Goal: Information Seeking & Learning: Learn about a topic

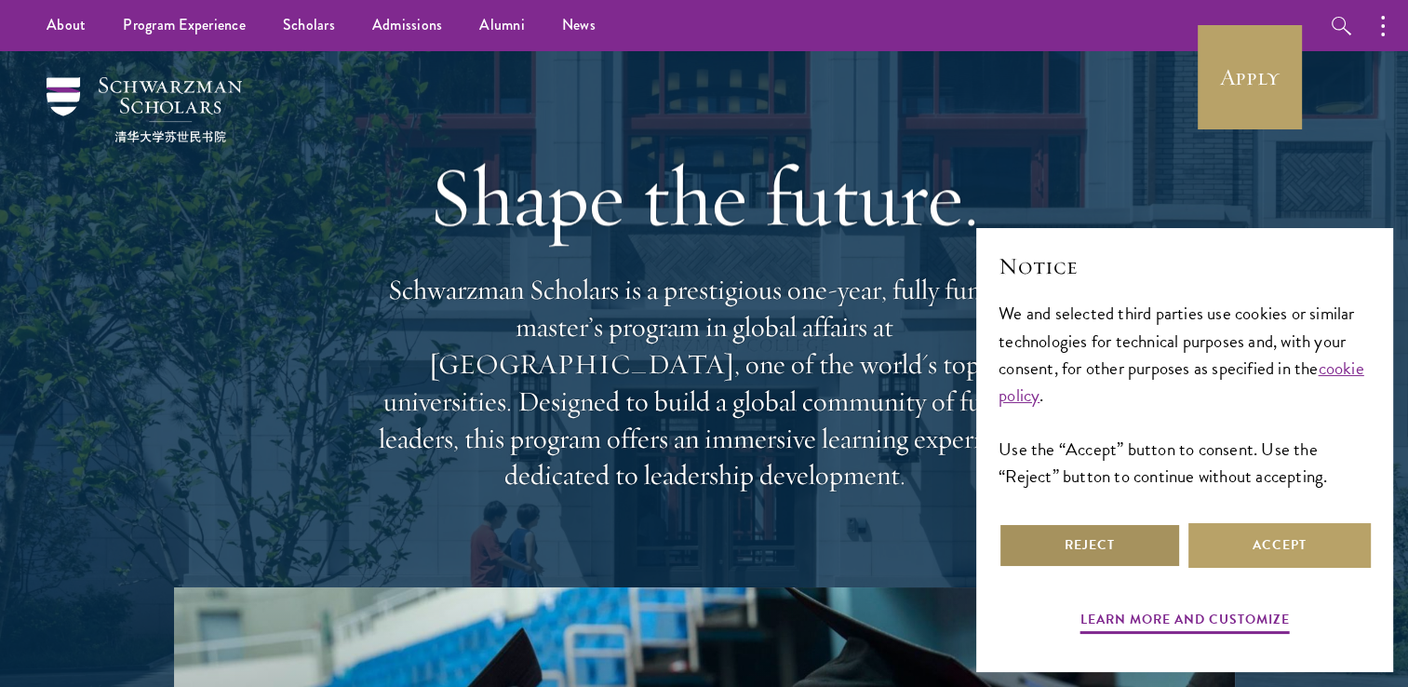
click at [1135, 553] on button "Reject" at bounding box center [1090, 545] width 182 height 45
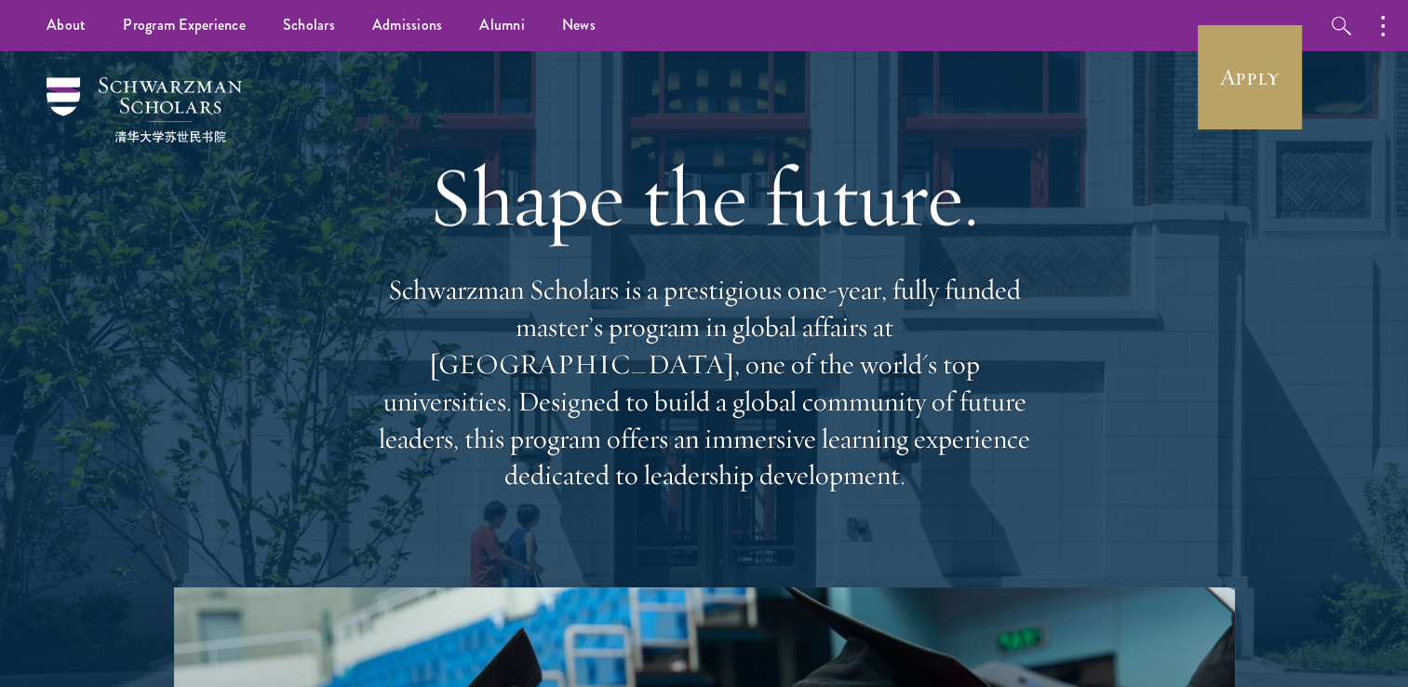
drag, startPoint x: 395, startPoint y: 296, endPoint x: 1057, endPoint y: 495, distance: 691.9
click at [1057, 495] on div "Shape the future. Schwarzman Scholars is a prestigious one-year, fully funded m…" at bounding box center [704, 319] width 1222 height 536
copy p "chwarzman Scholars is a prestigious one-year, fully funded master’s program in …"
click at [319, 24] on link "Scholars" at bounding box center [308, 25] width 89 height 51
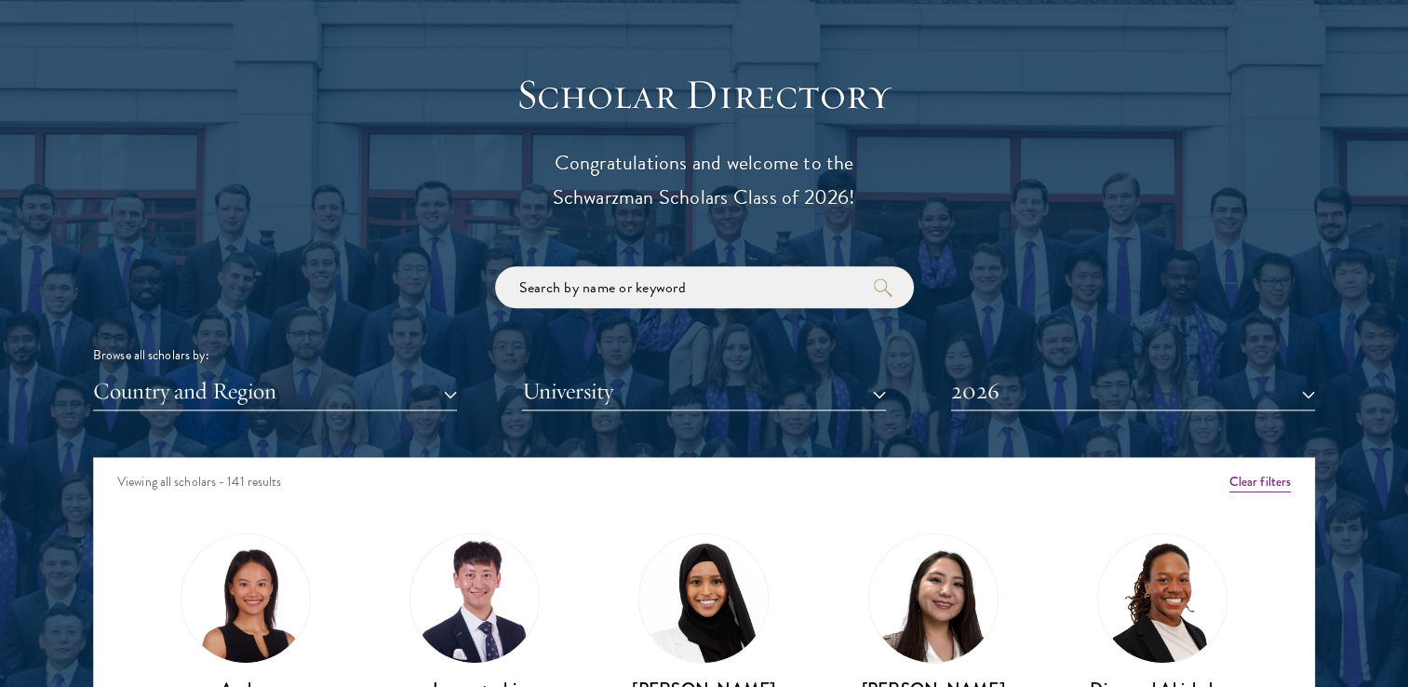
scroll to position [2021, 0]
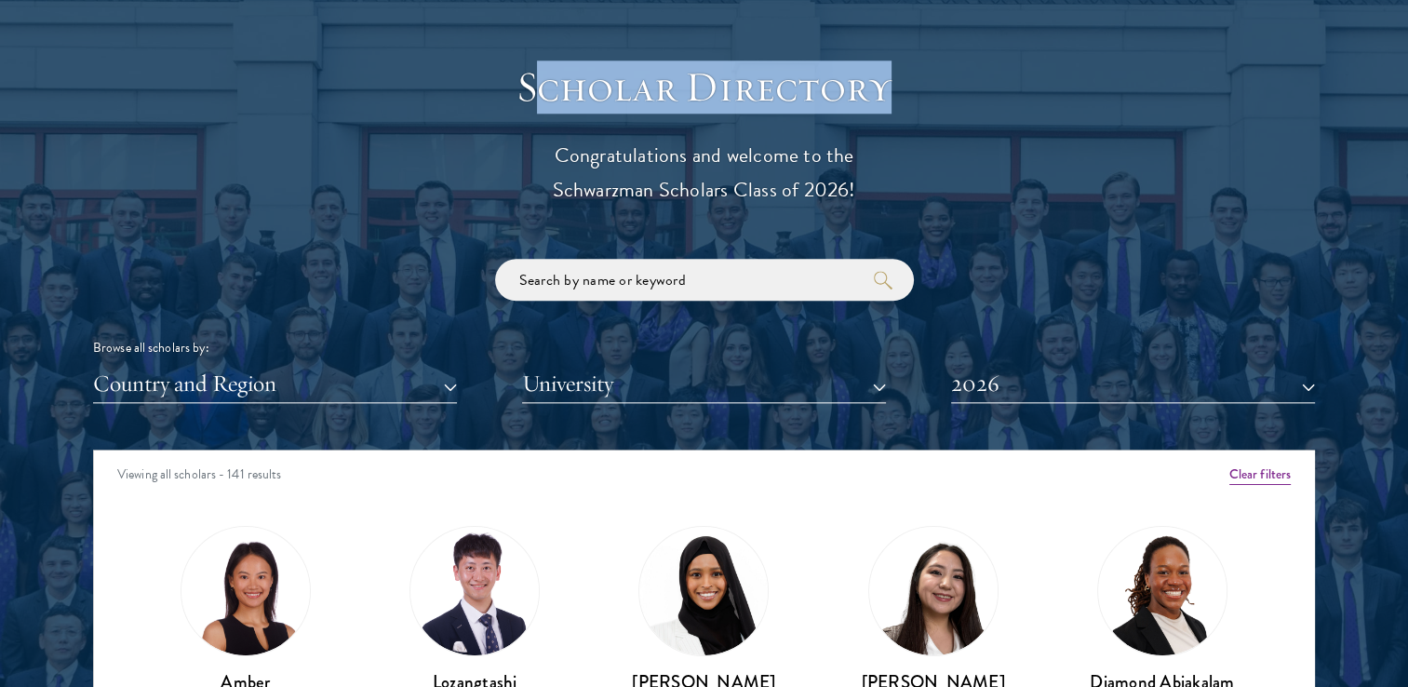
drag, startPoint x: 529, startPoint y: 85, endPoint x: 939, endPoint y: 97, distance: 410.6
click at [939, 97] on h3 "Scholar Directory" at bounding box center [704, 87] width 577 height 52
copy h3 "cholar Directory"
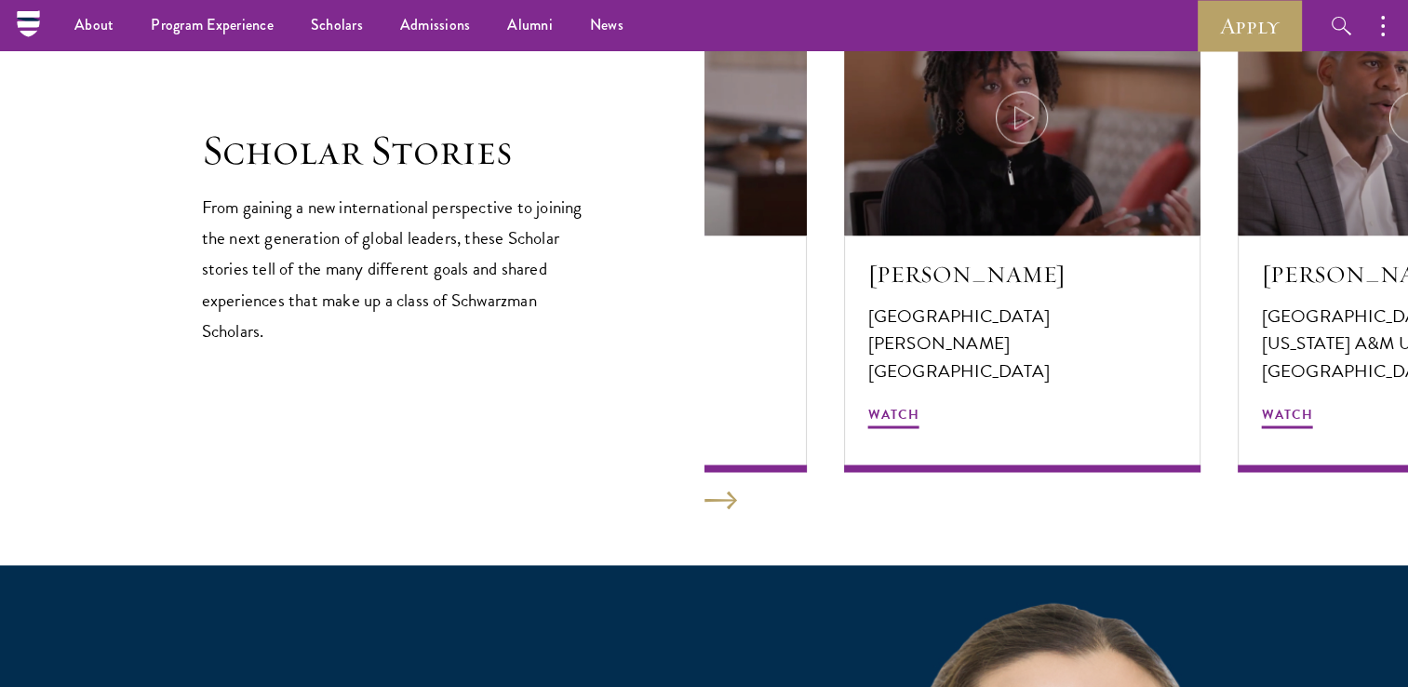
scroll to position [3168, 0]
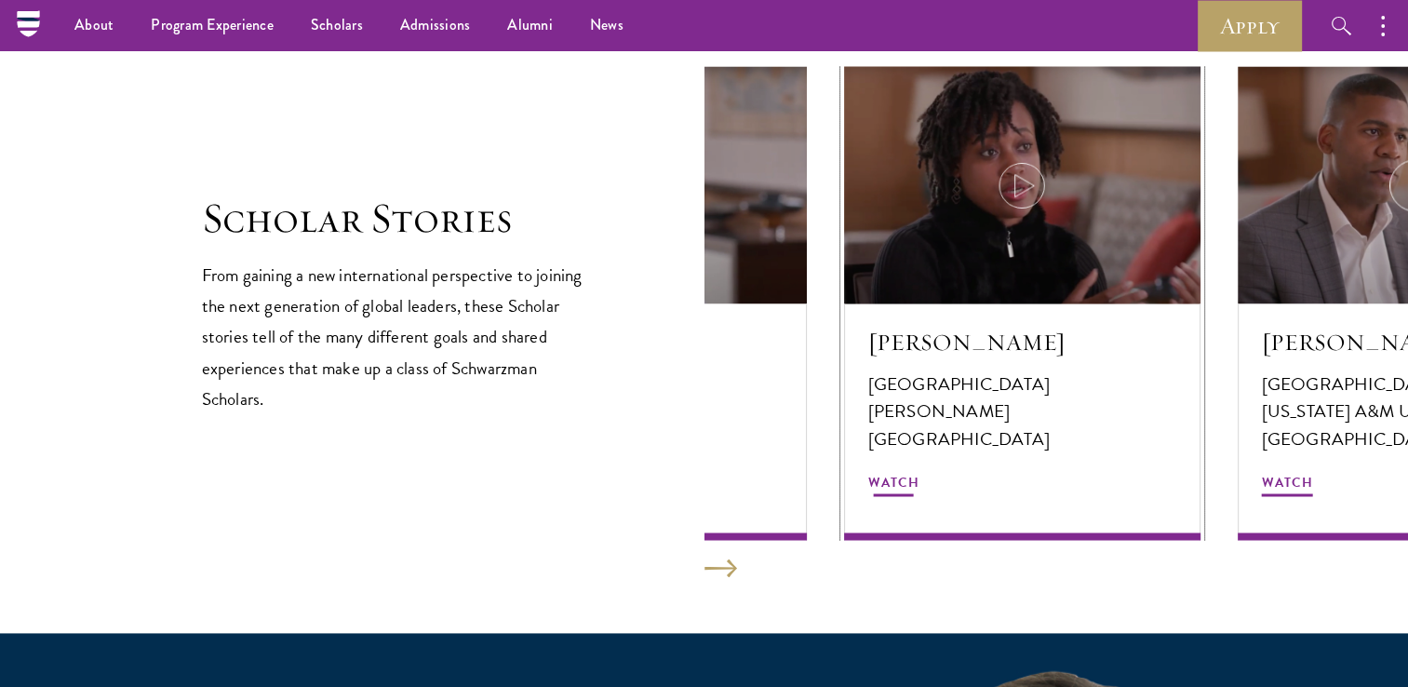
click at [1004, 231] on div at bounding box center [1022, 184] width 356 height 237
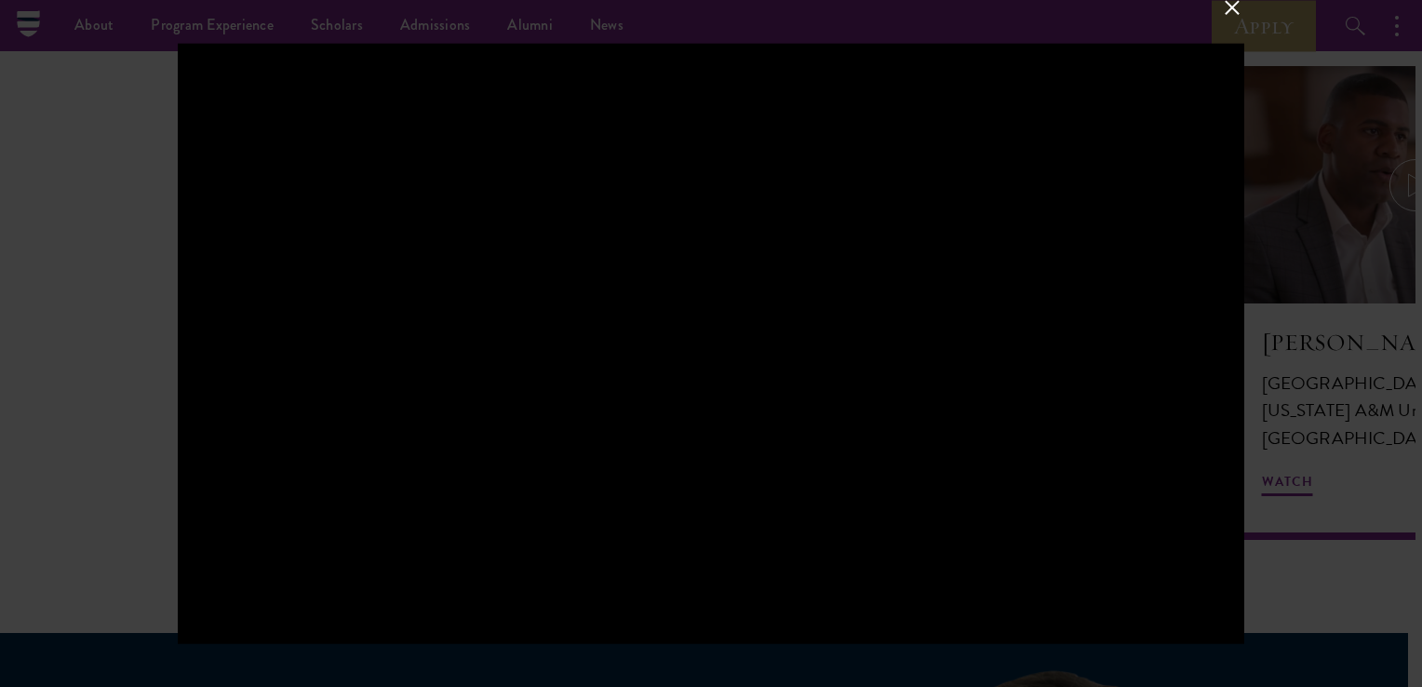
click at [1142, 305] on div at bounding box center [711, 344] width 1066 height 600
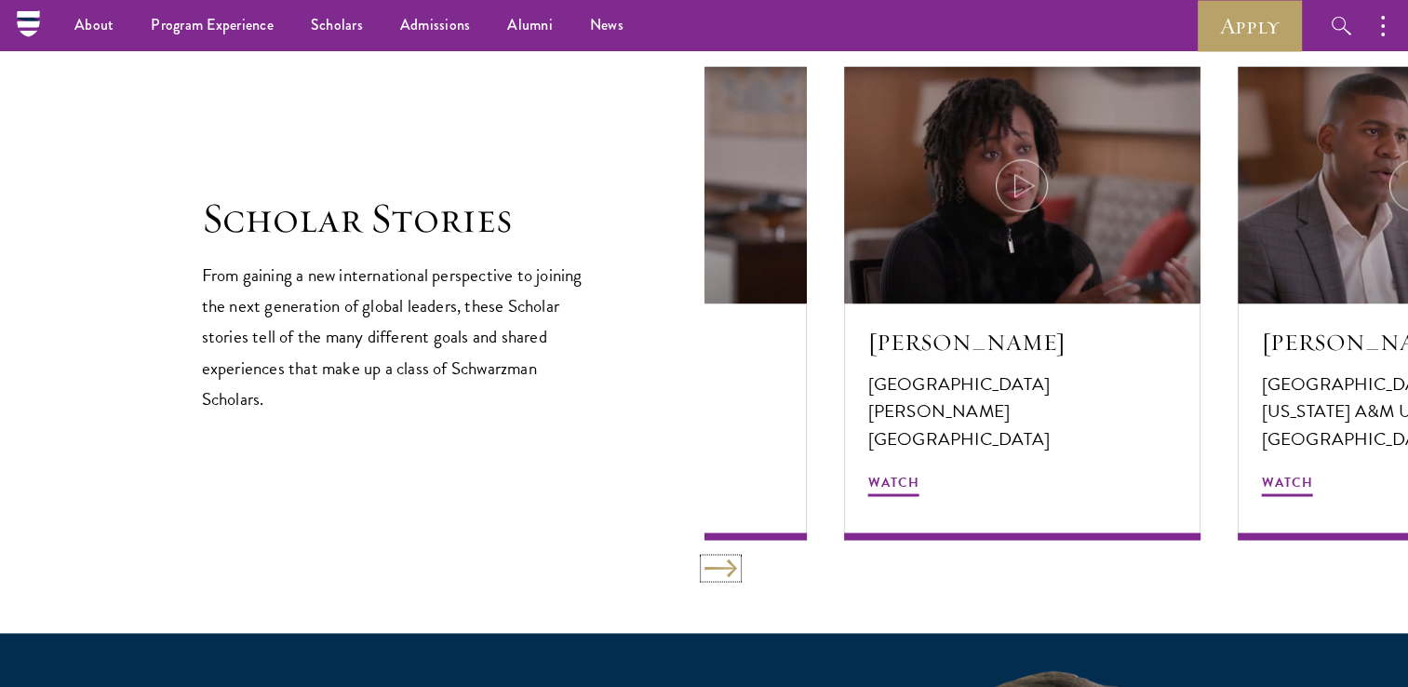
click at [717, 571] on button at bounding box center [720, 567] width 33 height 19
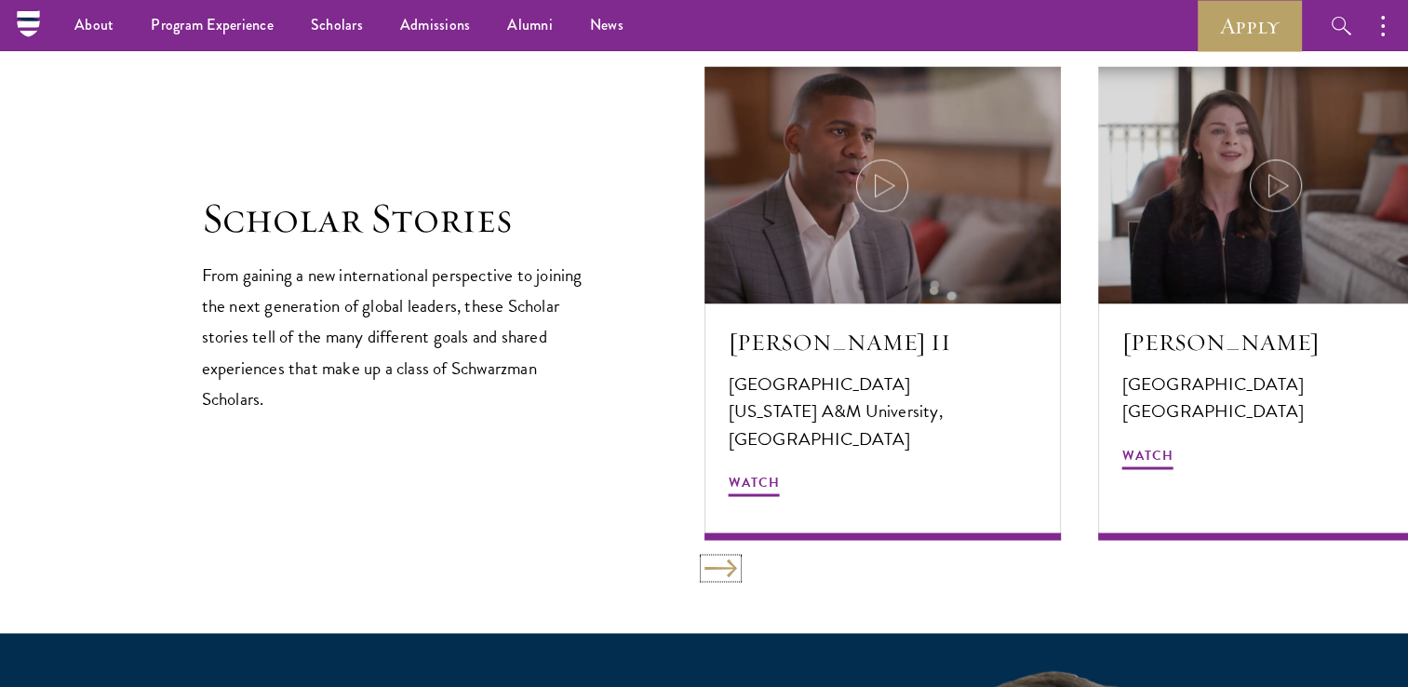
click at [725, 569] on button at bounding box center [720, 567] width 33 height 19
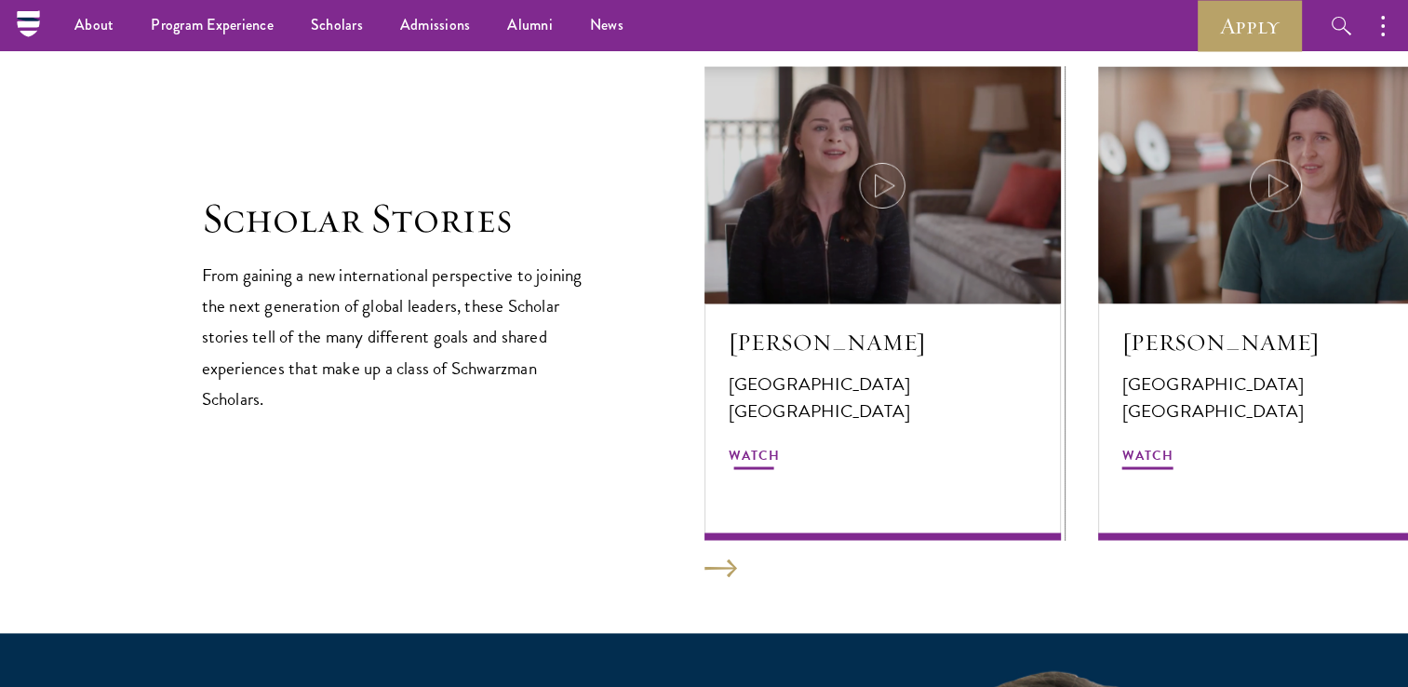
click at [881, 202] on icon at bounding box center [882, 185] width 52 height 52
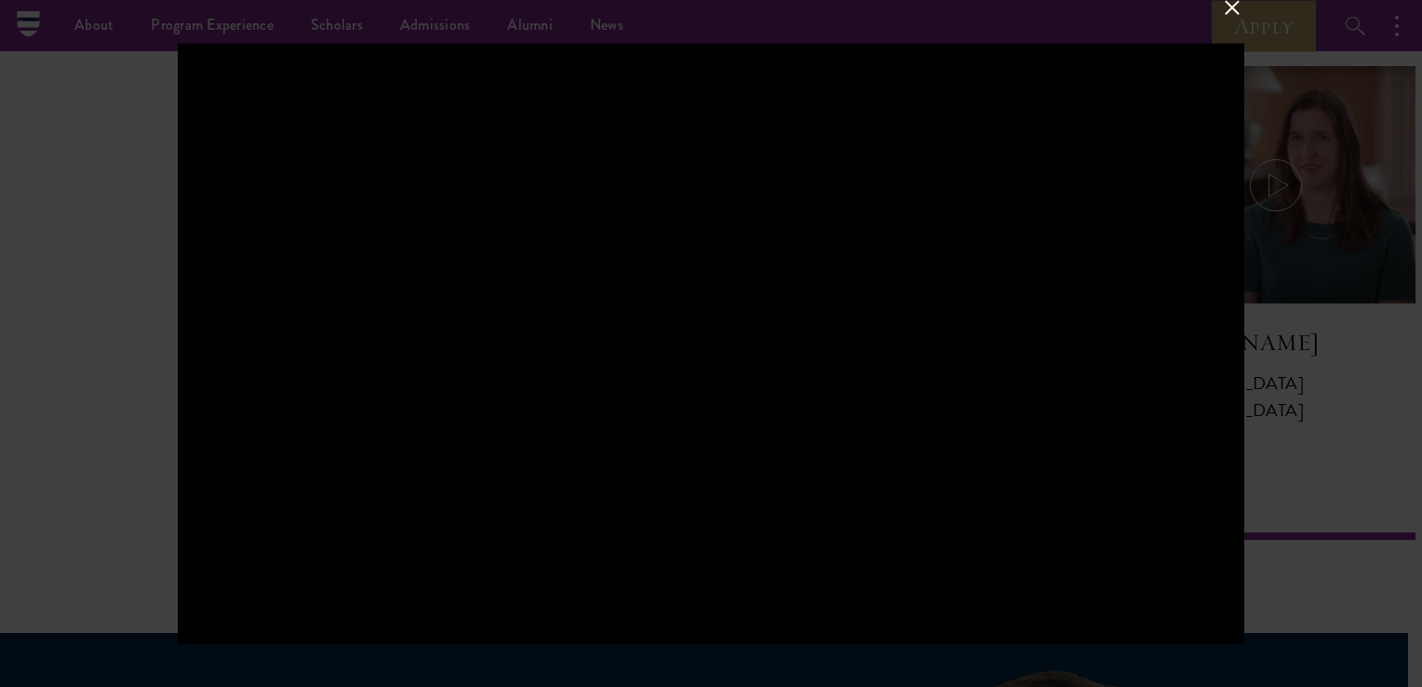
click at [937, 236] on div at bounding box center [711, 344] width 1066 height 600
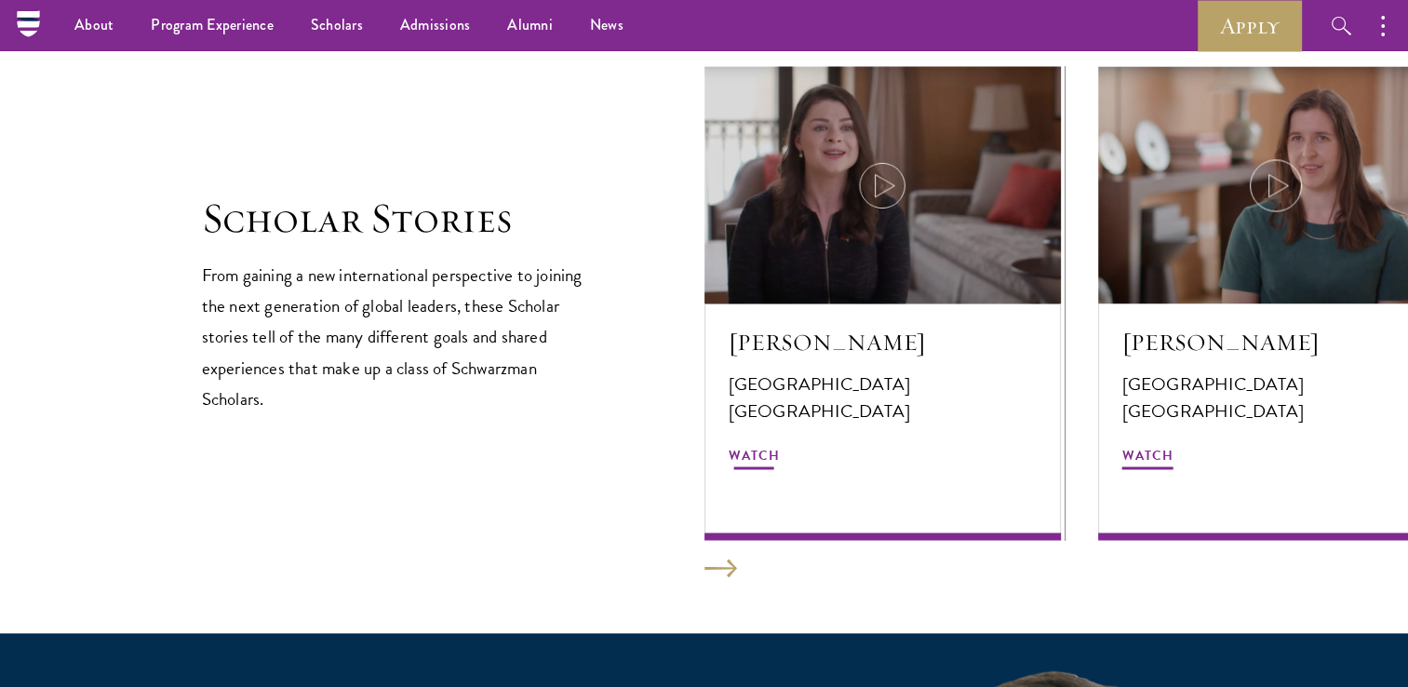
click at [748, 451] on span "Watch" at bounding box center [754, 457] width 51 height 29
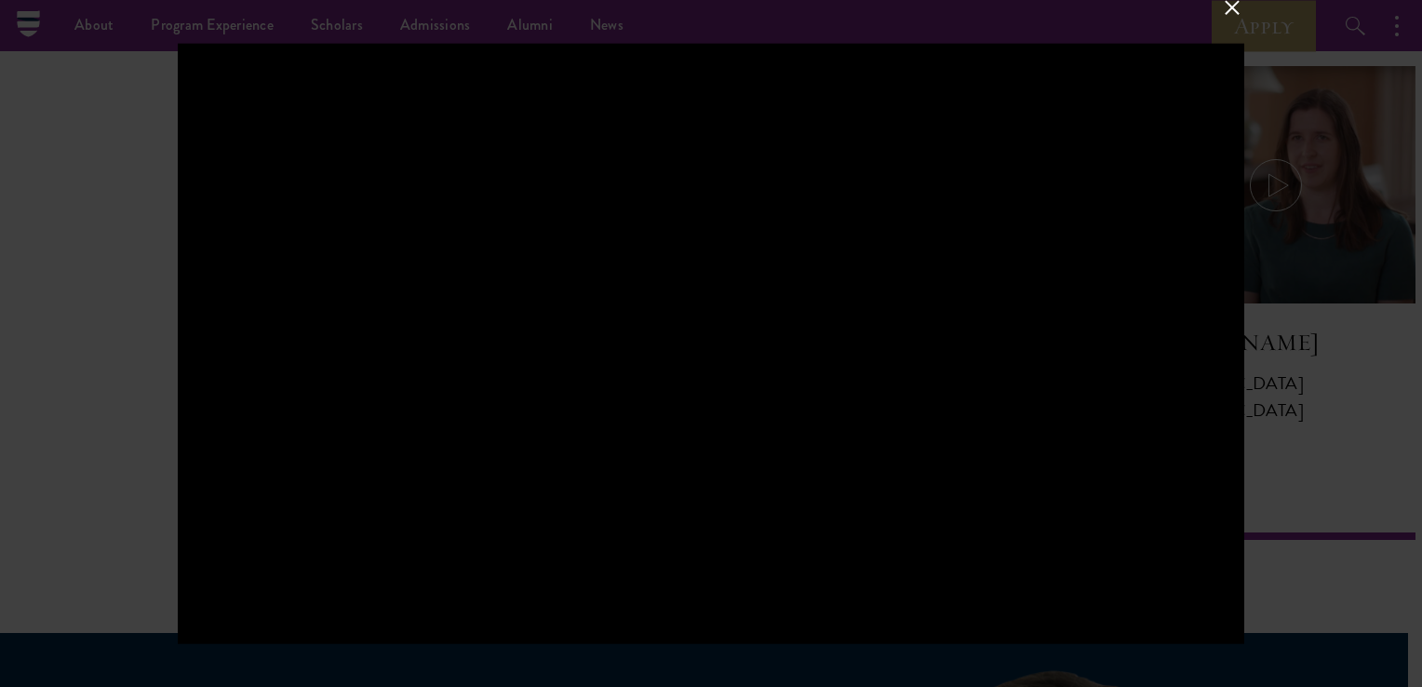
click at [1006, 204] on div at bounding box center [711, 344] width 1066 height 600
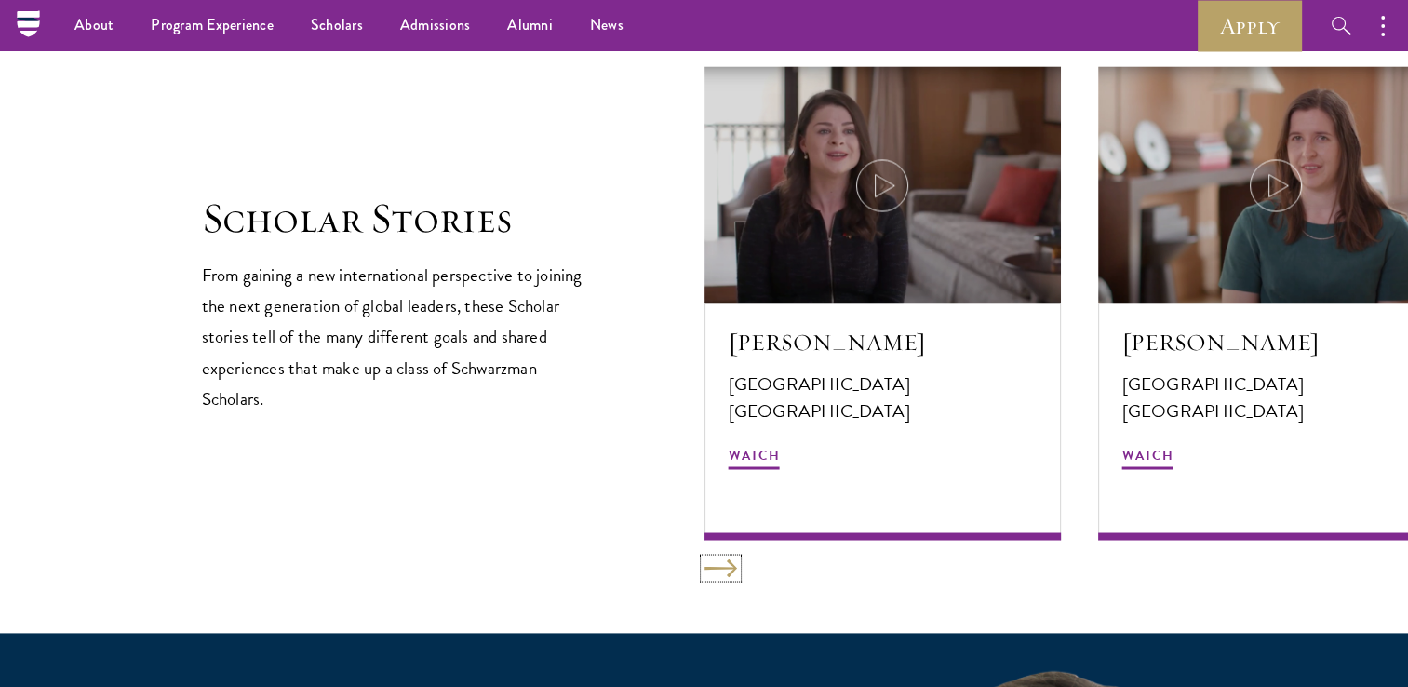
click at [728, 569] on button at bounding box center [720, 567] width 33 height 19
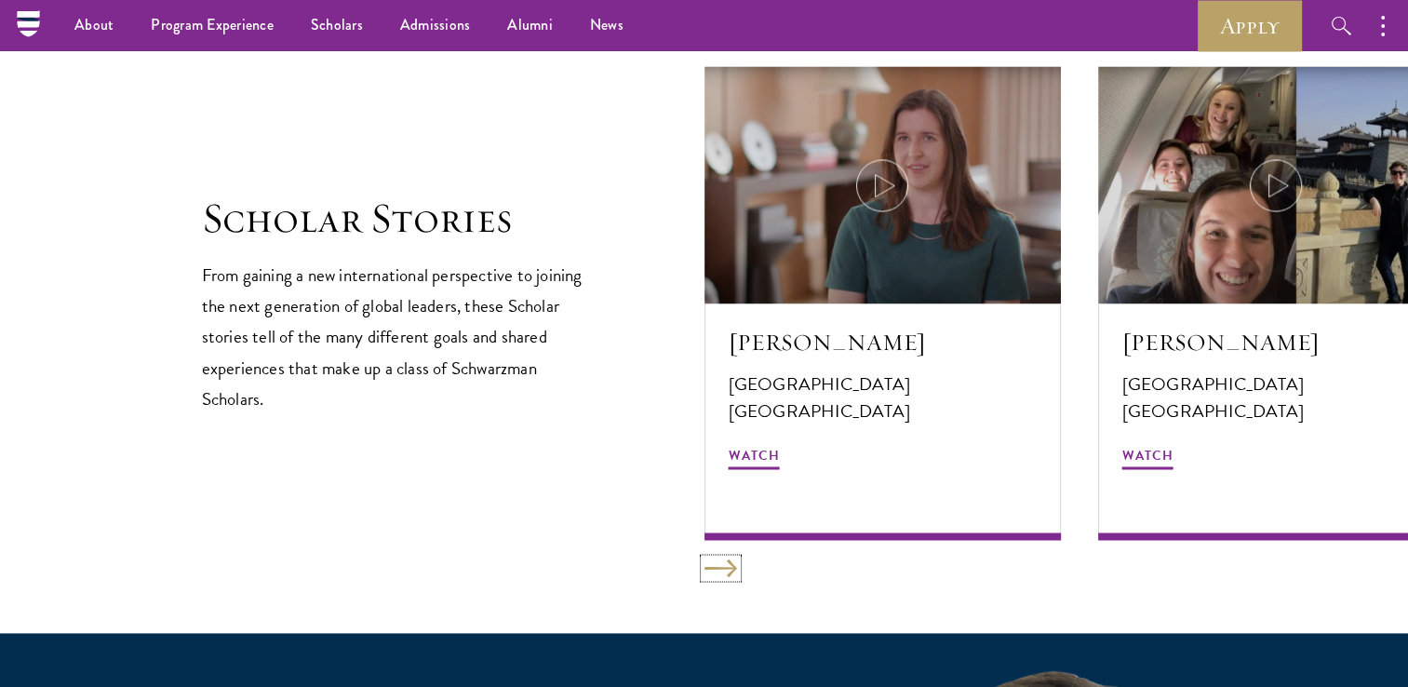
click at [728, 569] on button at bounding box center [720, 567] width 33 height 19
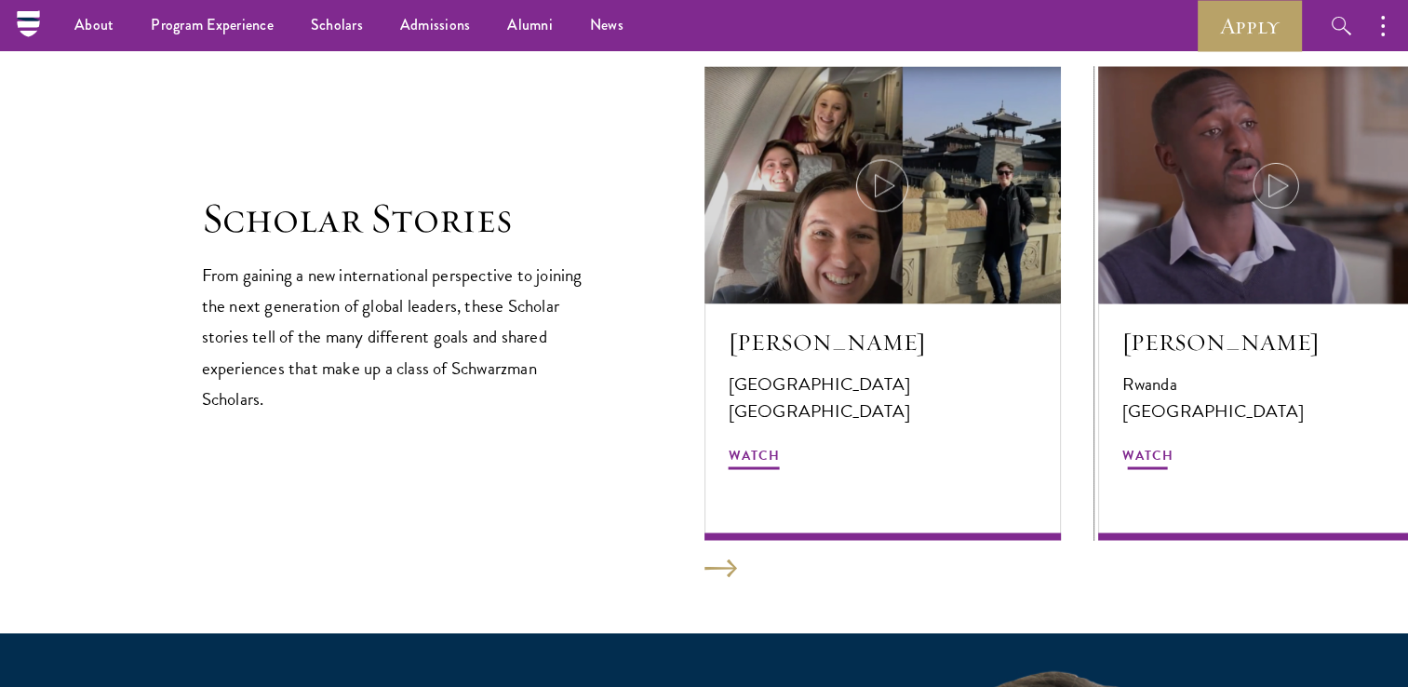
click at [1284, 188] on icon at bounding box center [1276, 185] width 52 height 52
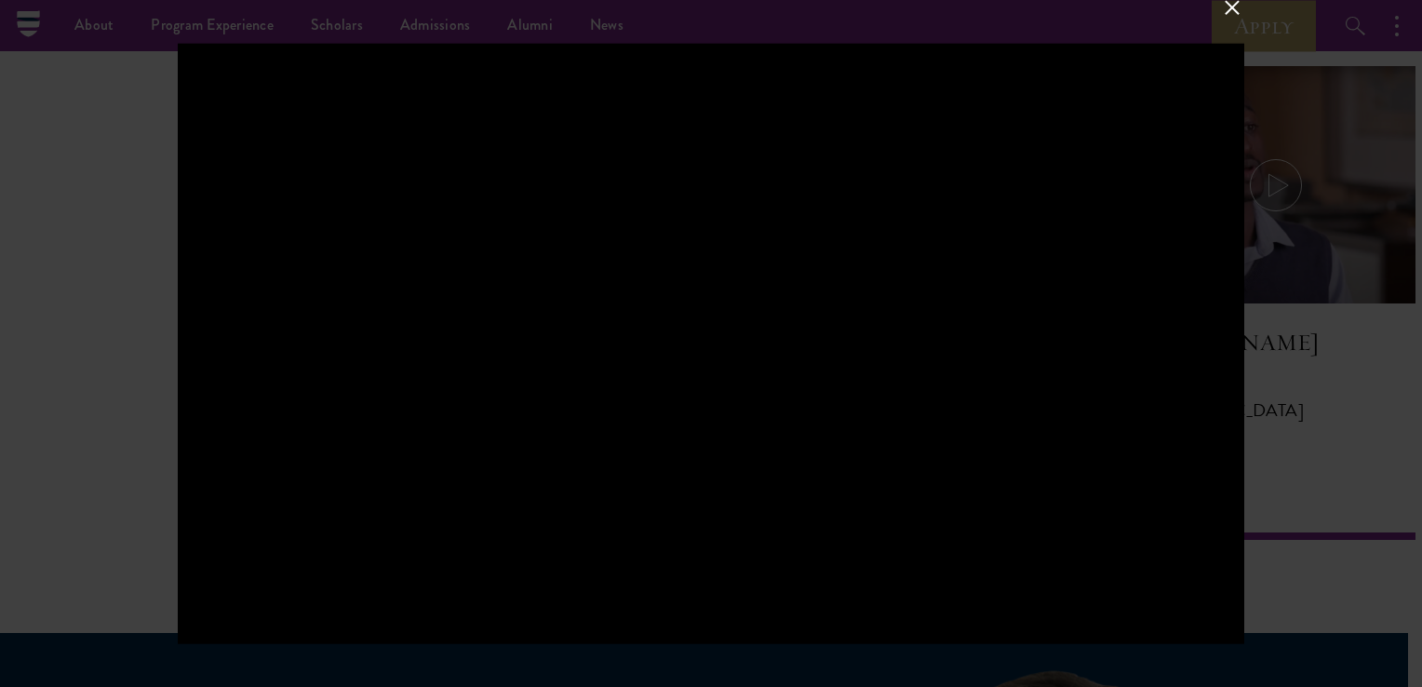
click at [1233, 25] on div at bounding box center [711, 343] width 1422 height 687
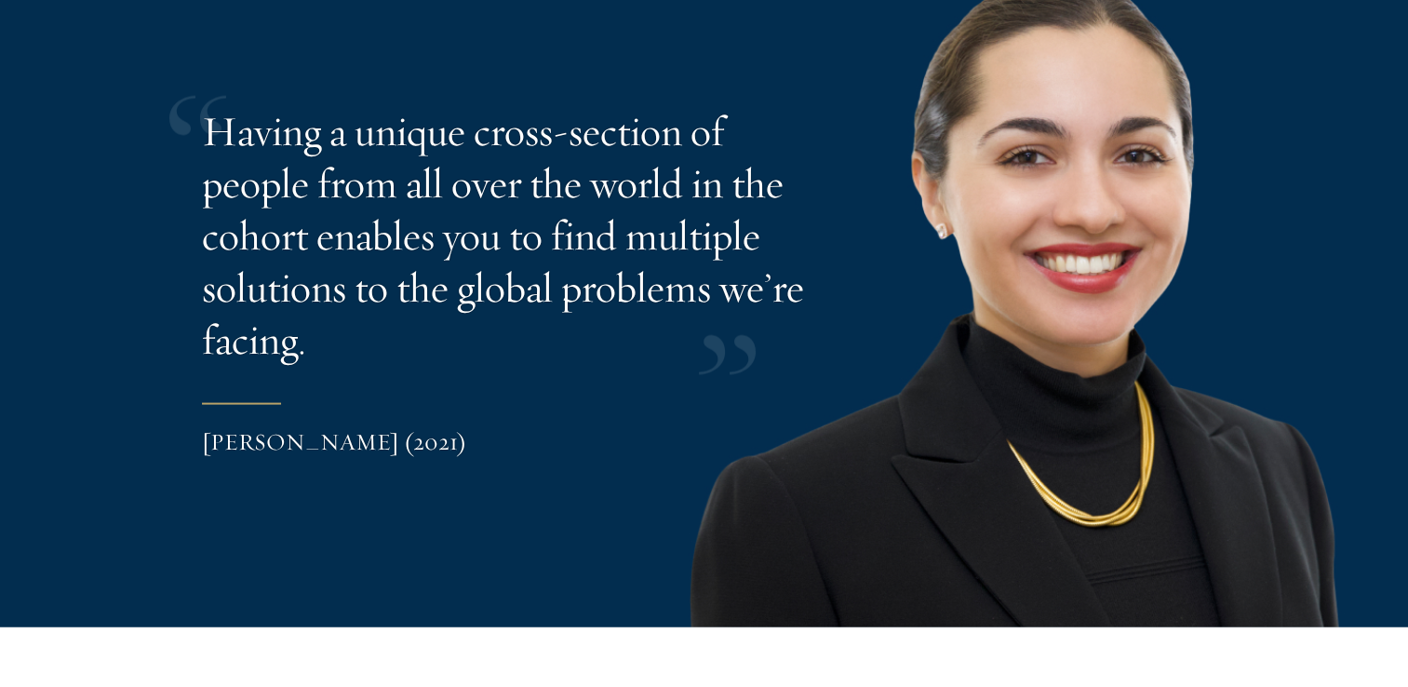
scroll to position [3868, 0]
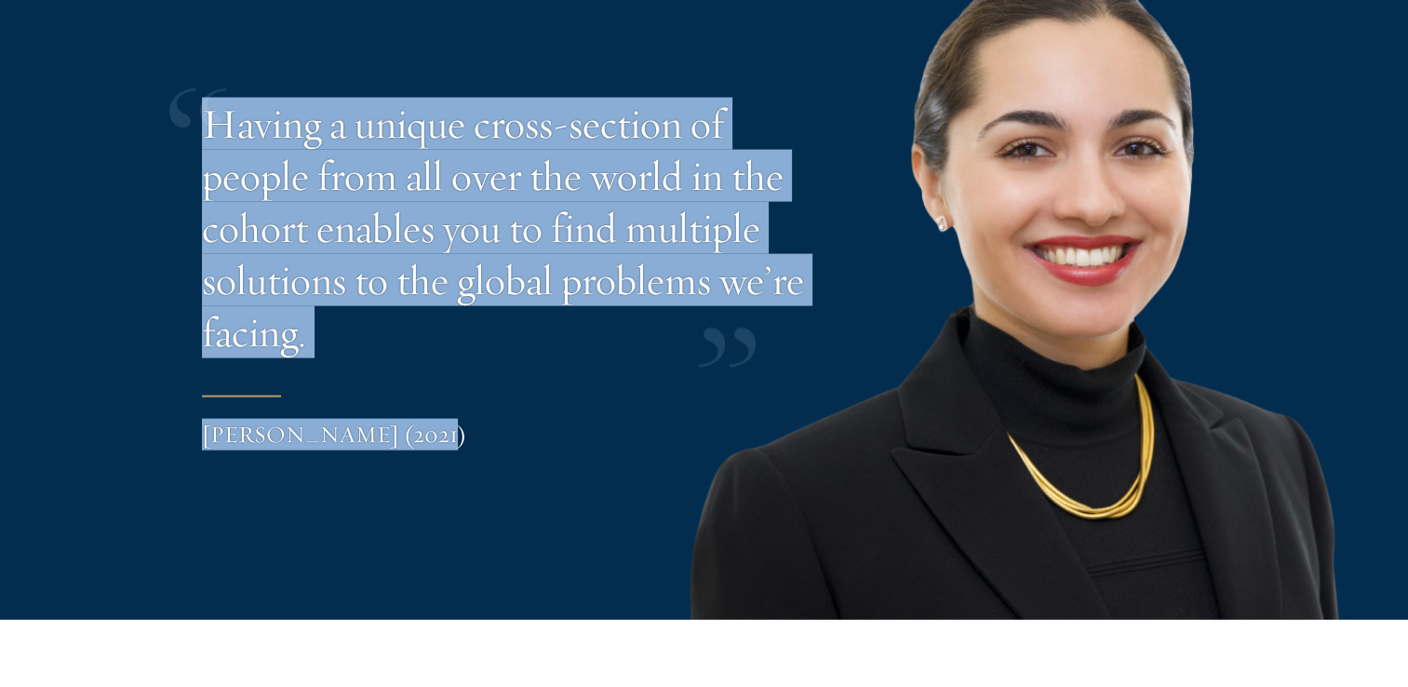
drag, startPoint x: 204, startPoint y: 123, endPoint x: 659, endPoint y: 408, distance: 536.8
click at [659, 408] on blockquote "Having a unique cross-section of people from all over the world in the cohort e…" at bounding box center [579, 277] width 754 height 358
copy blockquote "Having a unique cross-section of people from all over the world in the cohort e…"
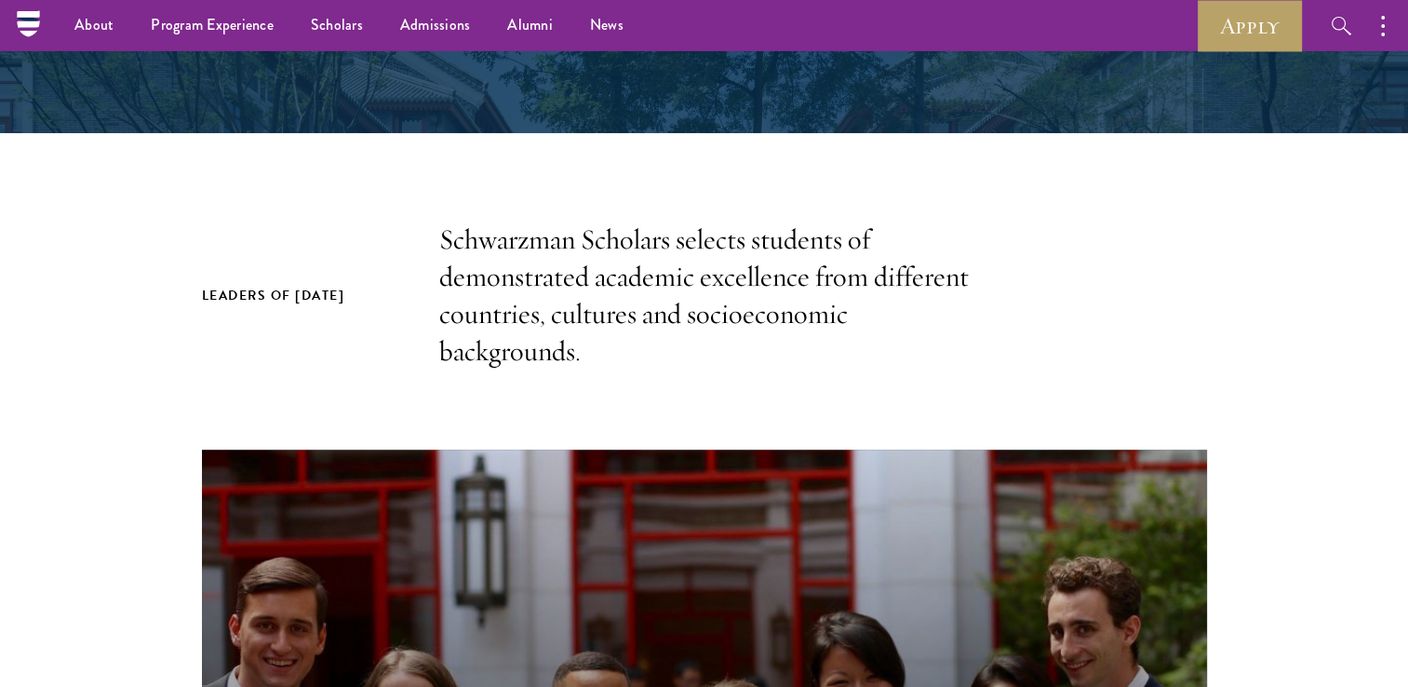
scroll to position [0, 0]
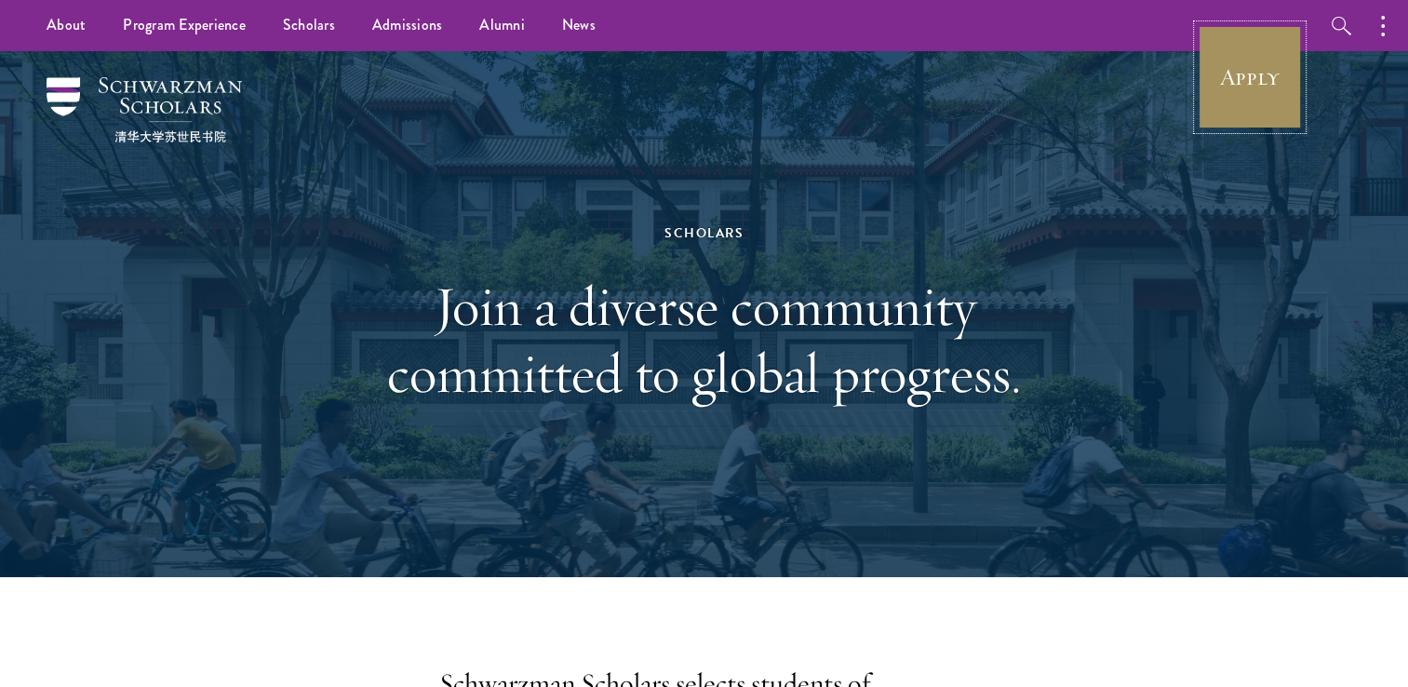
click at [1256, 101] on link "Apply" at bounding box center [1250, 77] width 104 height 104
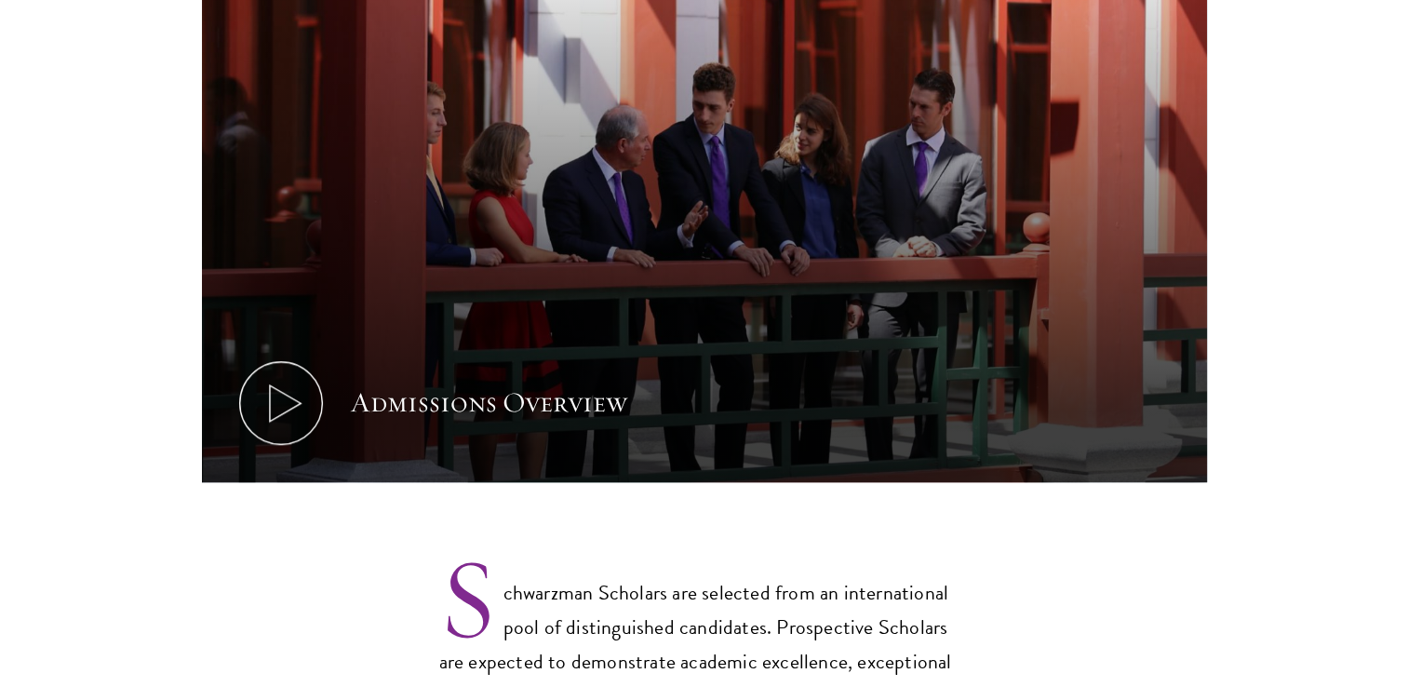
scroll to position [1039, 0]
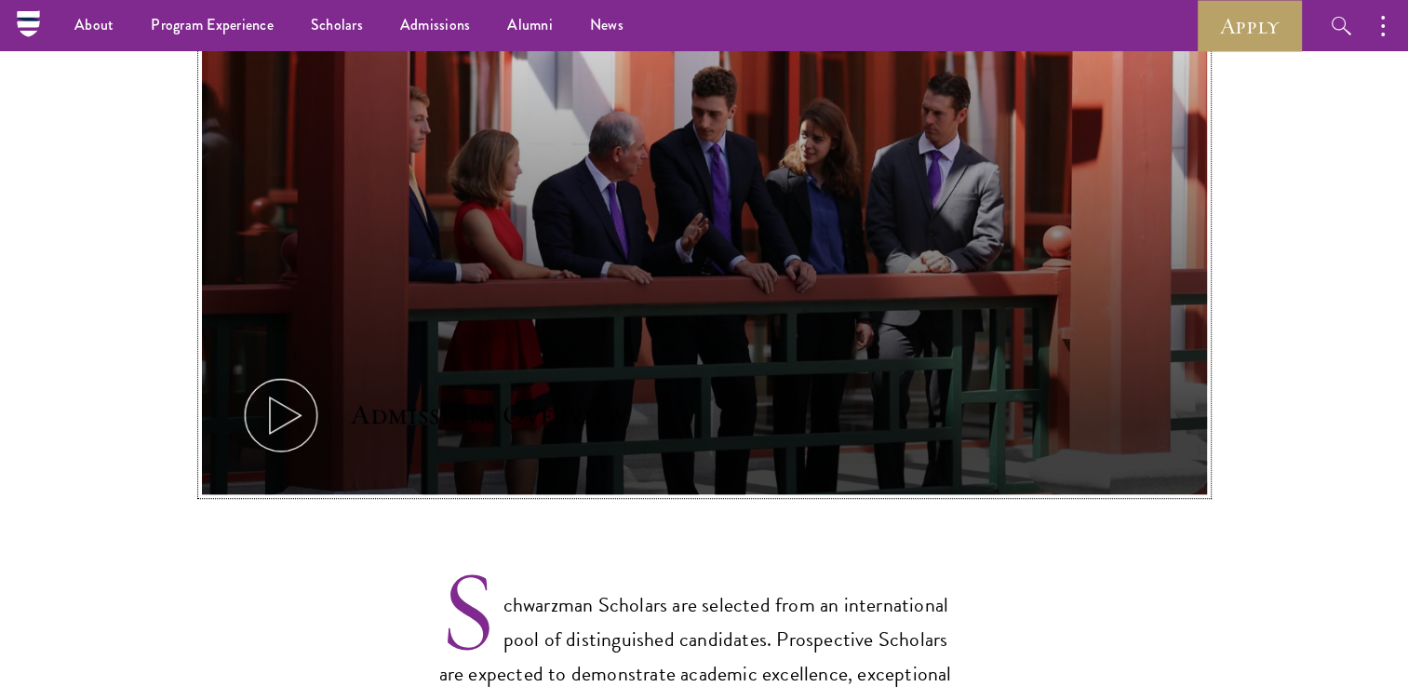
click at [262, 373] on icon at bounding box center [281, 415] width 84 height 84
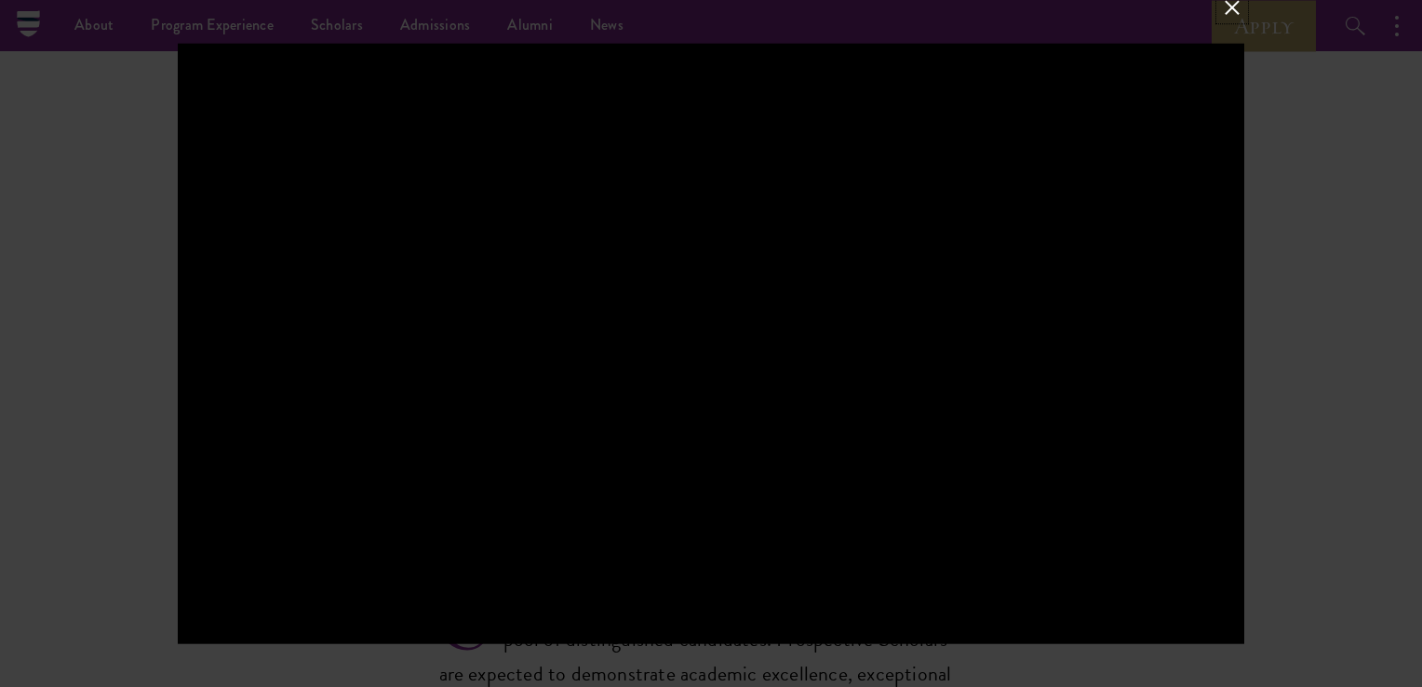
click at [1240, 8] on button at bounding box center [1232, 7] width 24 height 24
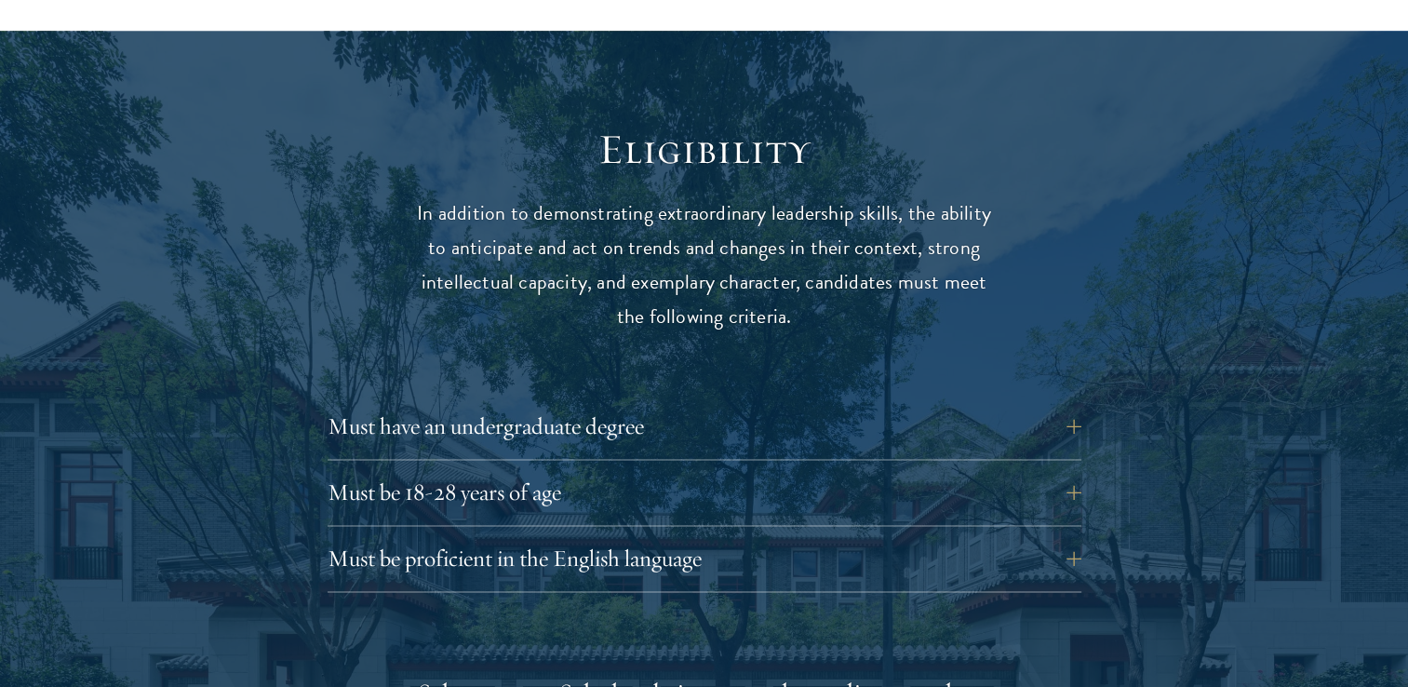
scroll to position [2476, 0]
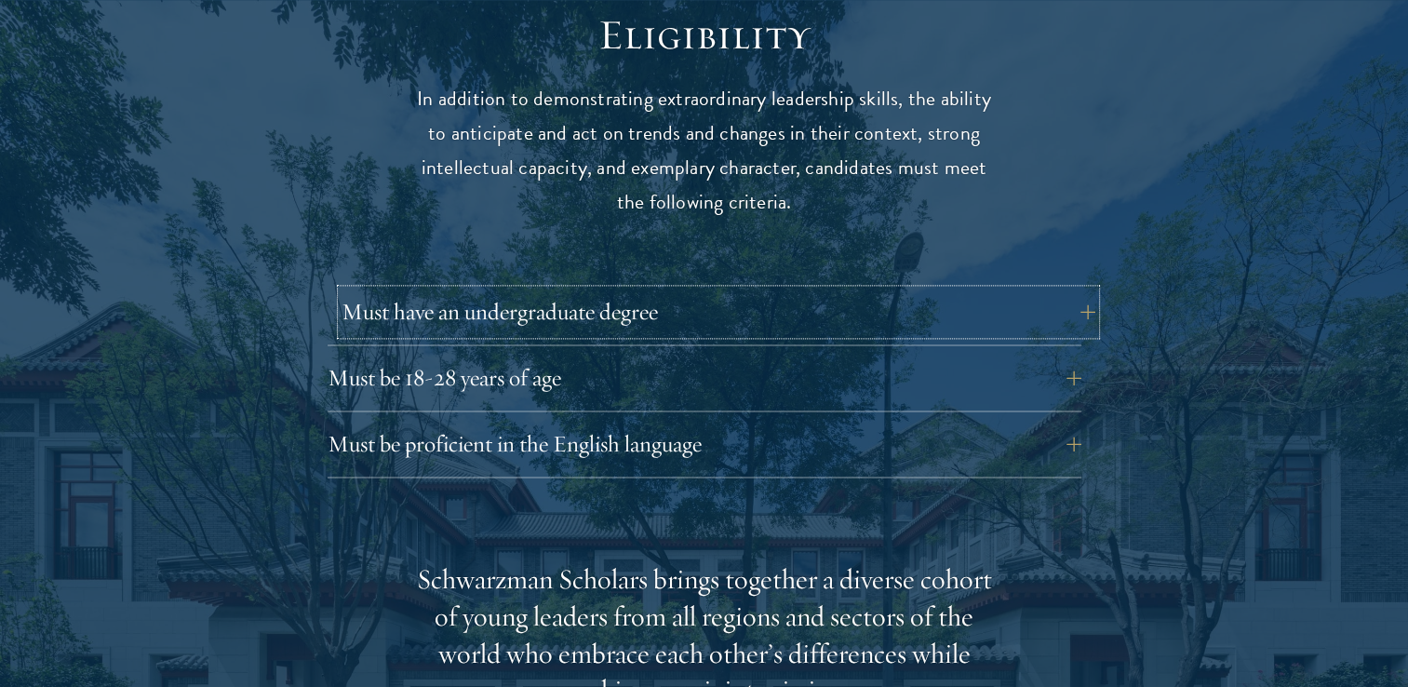
click at [727, 289] on button "Must have an undergraduate degree" at bounding box center [719, 311] width 754 height 45
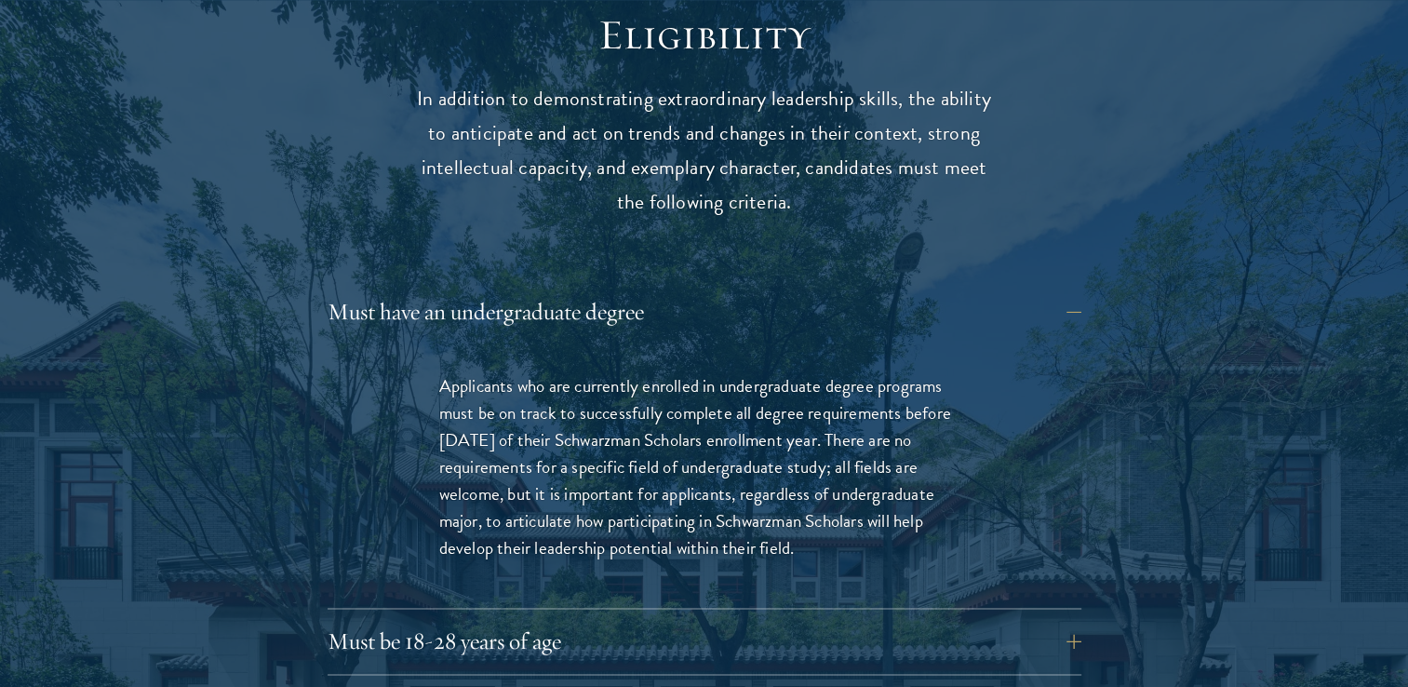
drag, startPoint x: 442, startPoint y: 346, endPoint x: 877, endPoint y: 503, distance: 461.9
click at [877, 503] on p "Applicants who are currently enrolled in undergraduate degree programs must be …" at bounding box center [704, 466] width 530 height 189
copy p "Applicants who are currently enrolled in undergraduate degree programs must be …"
click at [1072, 289] on button "Must have an undergraduate degree" at bounding box center [719, 311] width 754 height 45
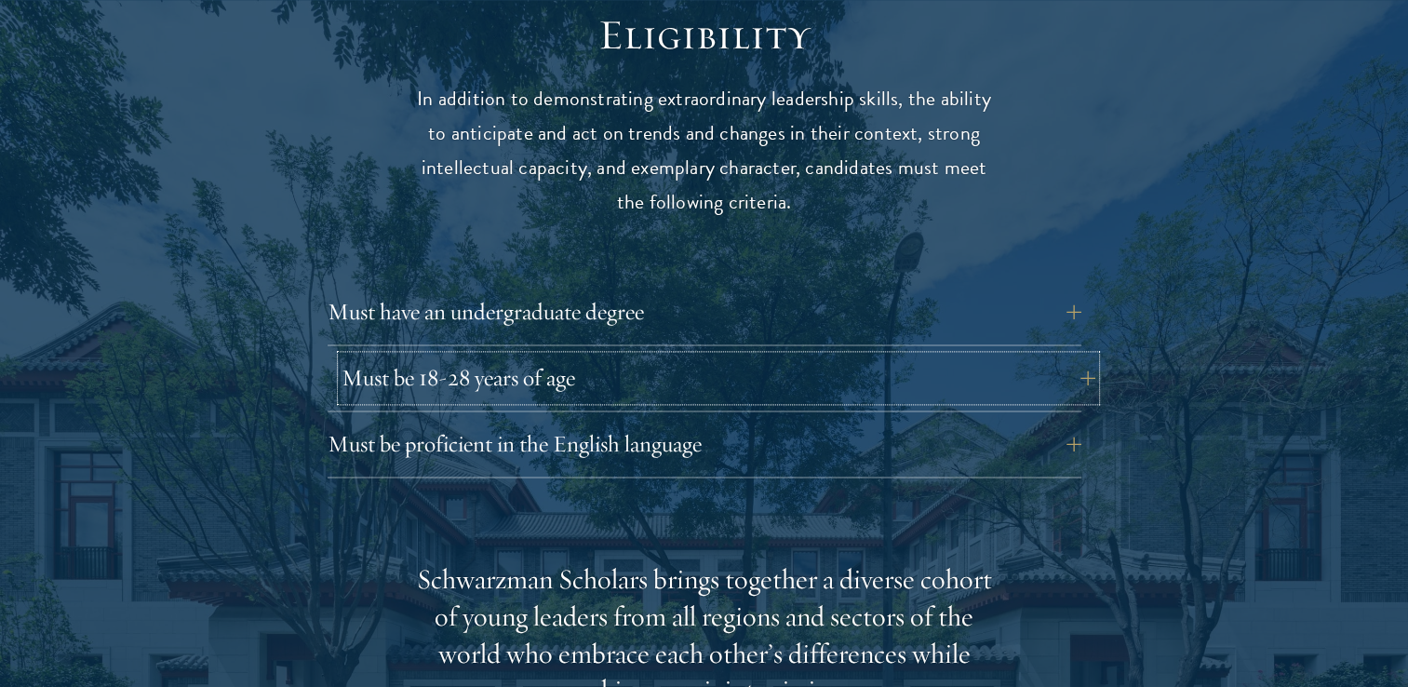
click at [1078, 355] on button "Must be 18-28 years of age" at bounding box center [719, 377] width 754 height 45
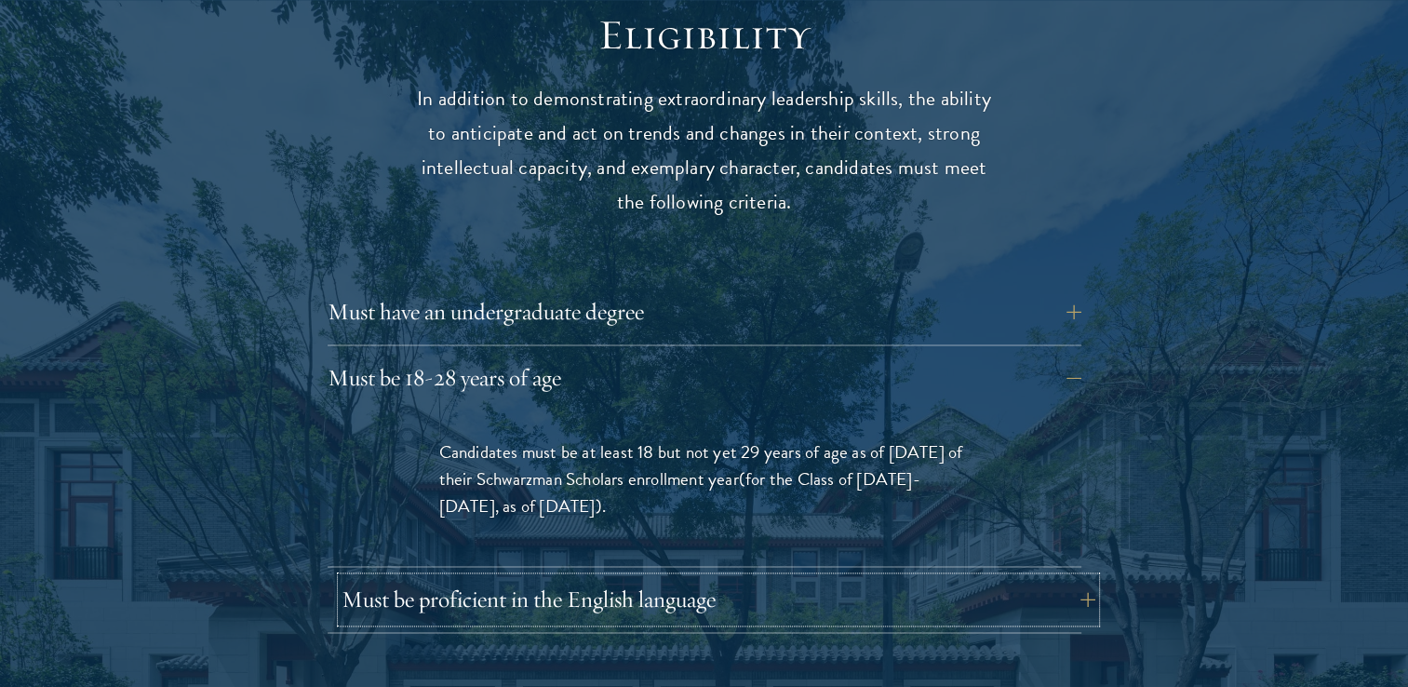
click at [913, 577] on button "Must be proficient in the English language" at bounding box center [719, 599] width 754 height 45
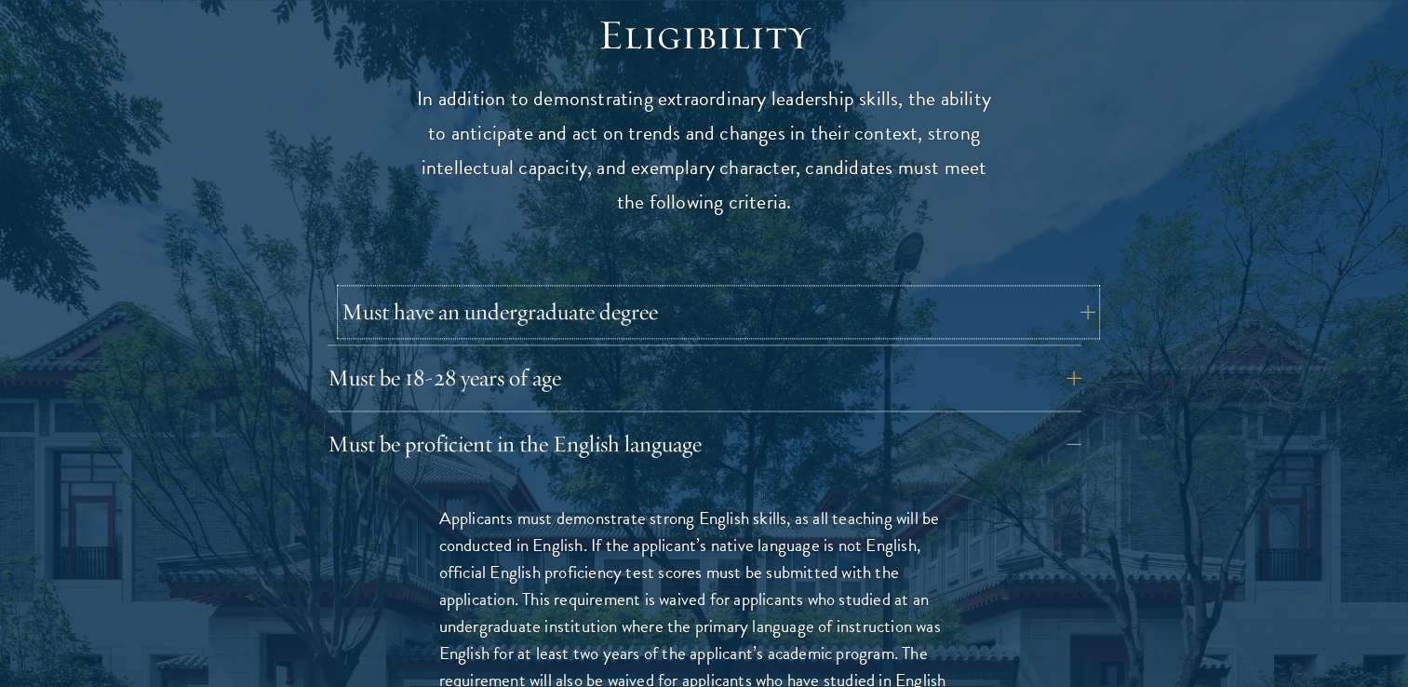
click at [826, 289] on button "Must have an undergraduate degree" at bounding box center [719, 311] width 754 height 45
